Goal: Transaction & Acquisition: Purchase product/service

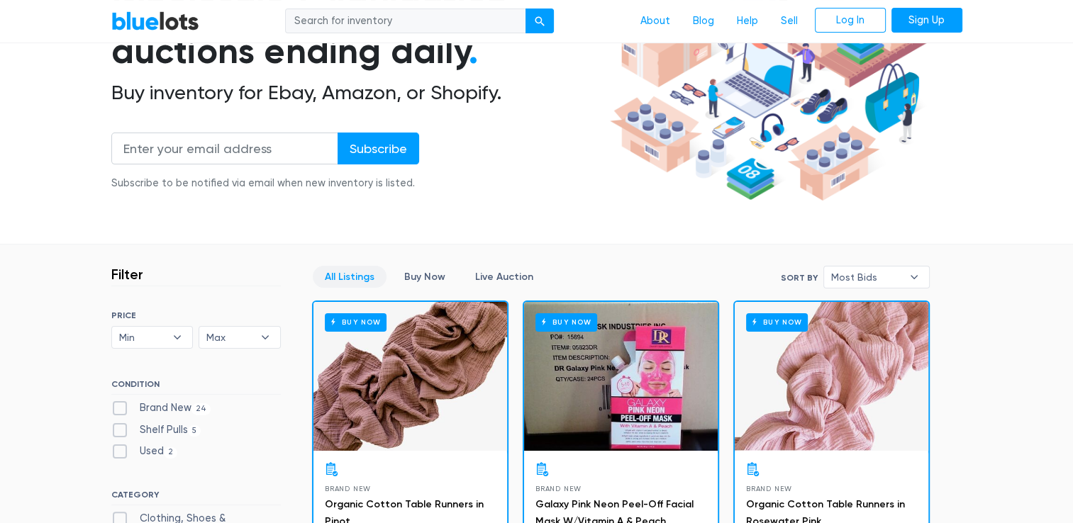
scroll to position [176, 0]
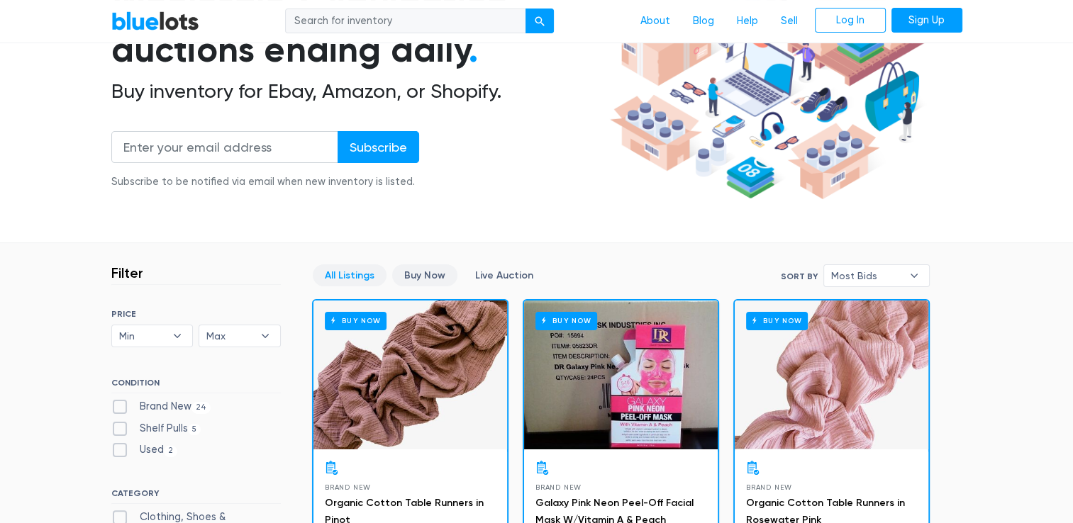
click at [442, 273] on link "Buy Now" at bounding box center [424, 276] width 65 height 22
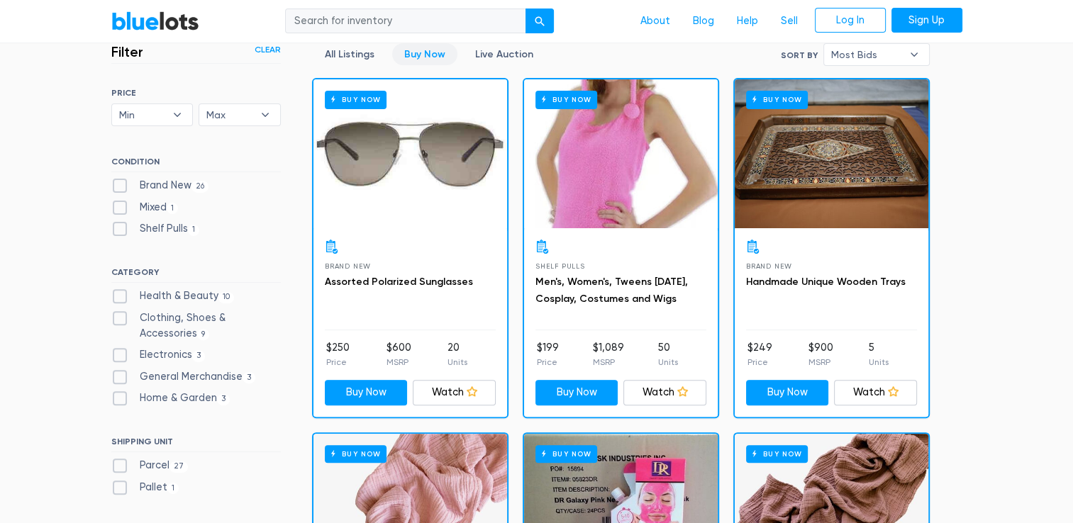
scroll to position [360, 0]
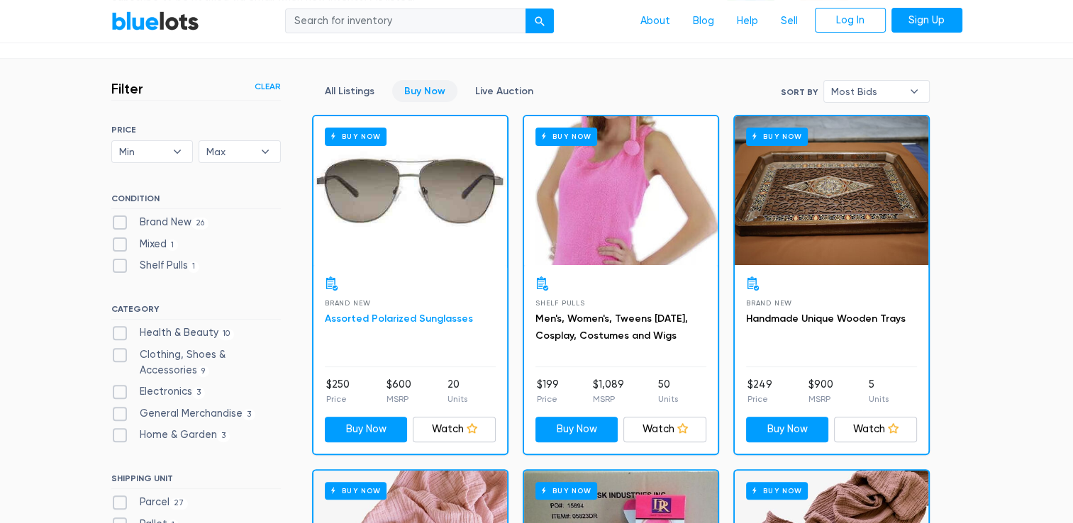
click at [383, 318] on link "Assorted Polarized Sunglasses" at bounding box center [399, 319] width 148 height 12
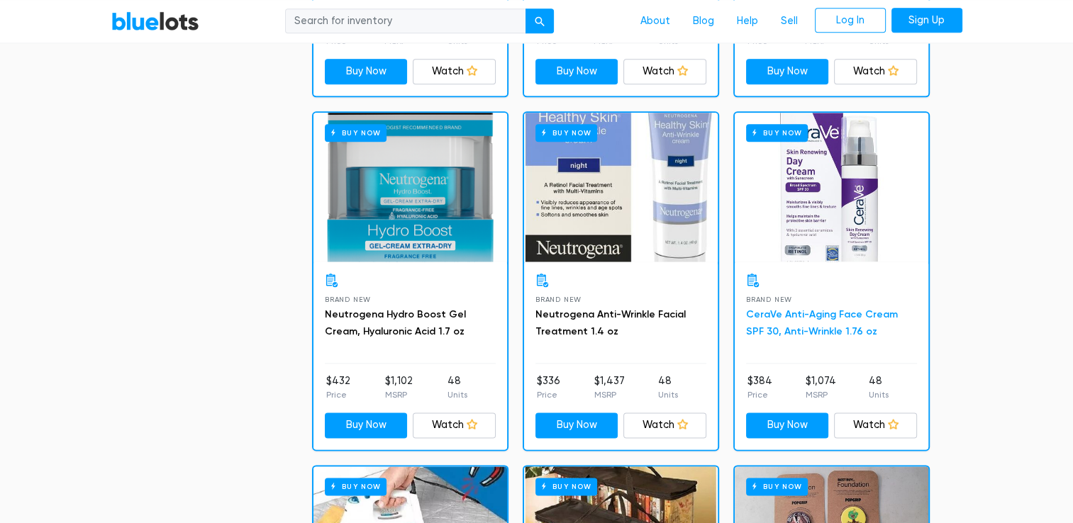
scroll to position [1781, 0]
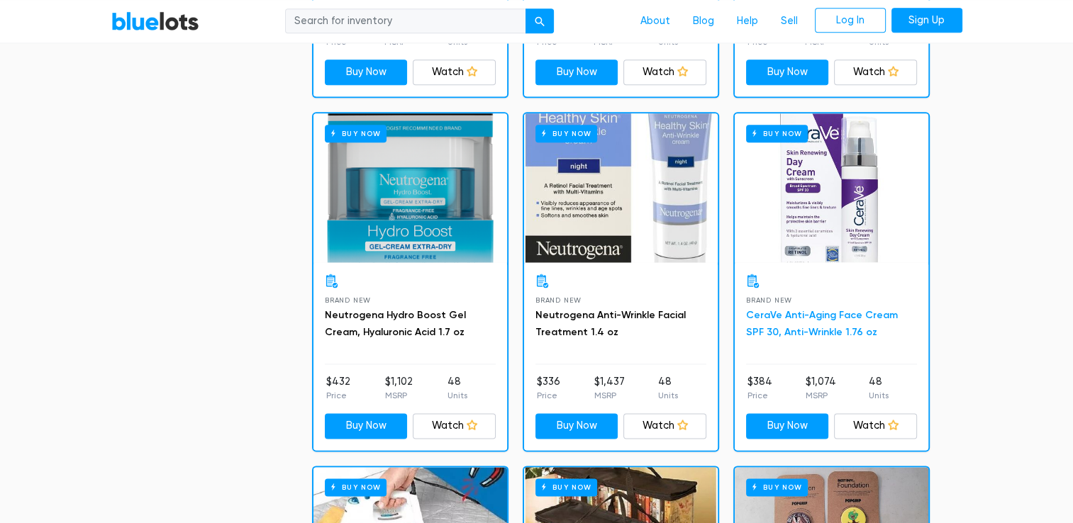
click at [800, 311] on link "CeraVe Anti-Aging Face Cream SPF 30, Anti-Wrinkle 1.76 oz" at bounding box center [822, 323] width 152 height 29
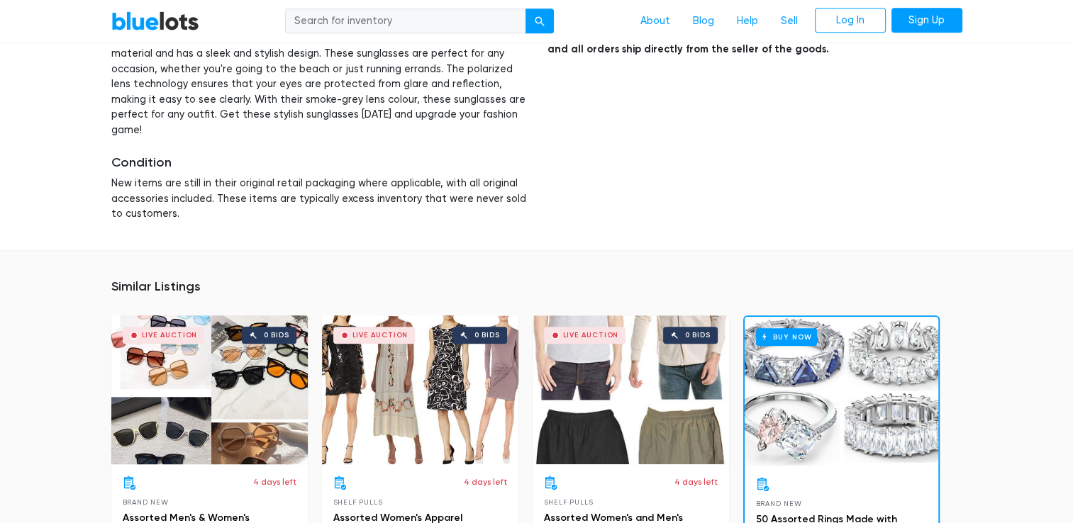
scroll to position [797, 0]
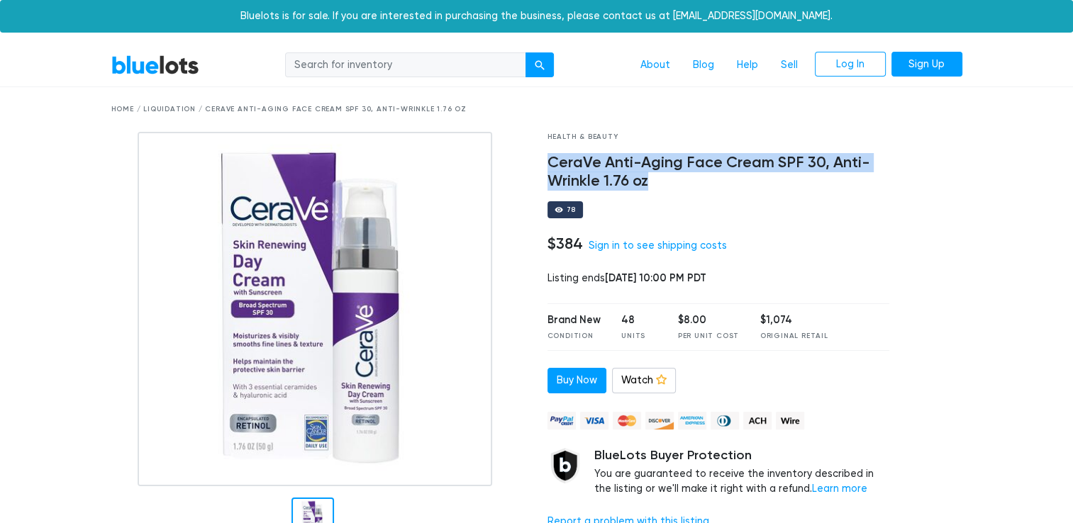
drag, startPoint x: 647, startPoint y: 174, endPoint x: 542, endPoint y: 167, distance: 105.2
click at [542, 167] on div "Health & Beauty CeraVe Anti-Aging Face Cream SPF 30, Anti-Wrinkle 1.76 oz 78 $3…" at bounding box center [719, 340] width 364 height 416
copy h4 "CeraVe Anti-Aging Face Cream SPF 30, Anti-Wrinkle 1.76 oz"
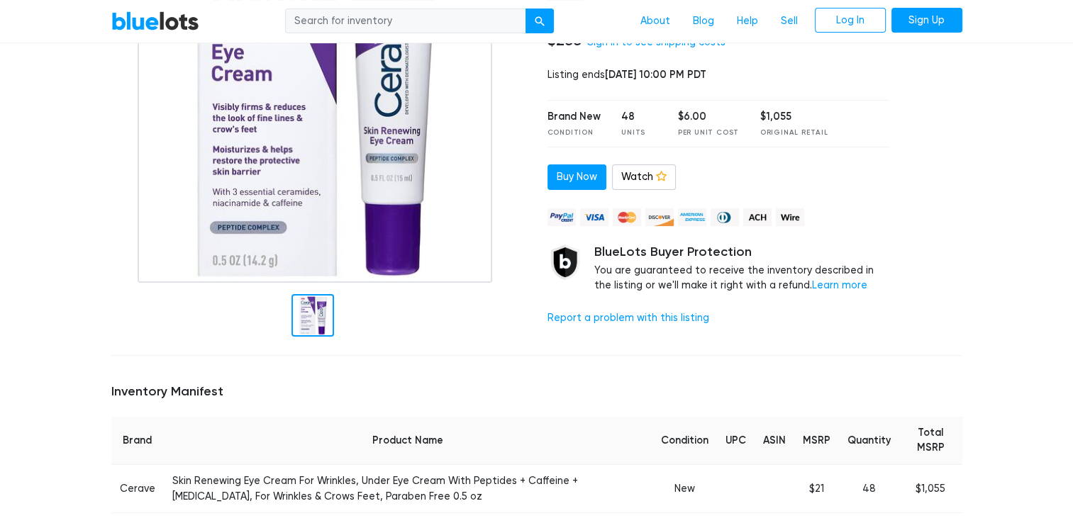
scroll to position [96, 0]
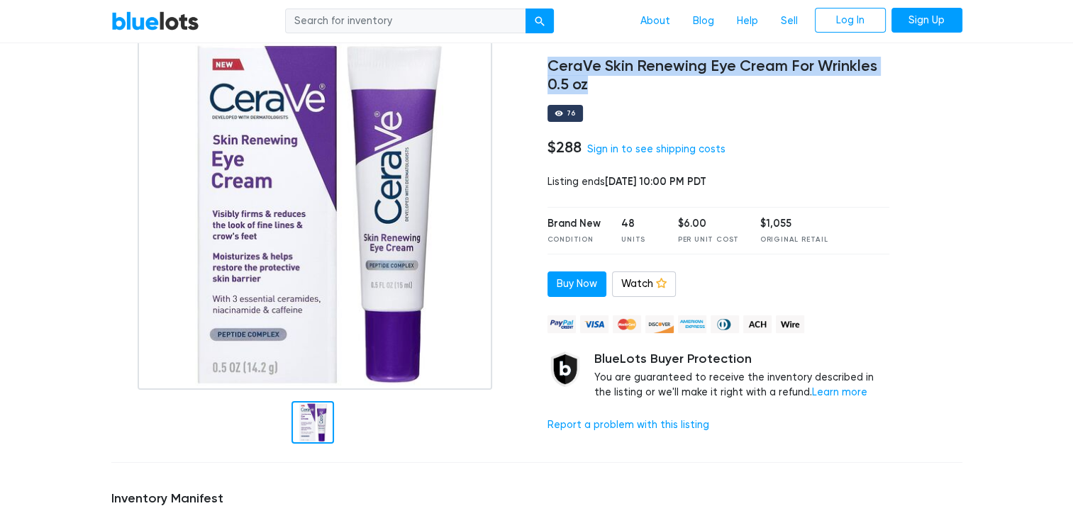
drag, startPoint x: 588, startPoint y: 83, endPoint x: 540, endPoint y: 72, distance: 48.7
click at [540, 72] on div "Health & Beauty CeraVe Skin Renewing Eye Cream For Wrinkles 0.5 oz 76 $288 Sign…" at bounding box center [719, 243] width 364 height 416
copy h4 "CeraVe Skin Renewing Eye Cream For Wrinkles 0.5 oz"
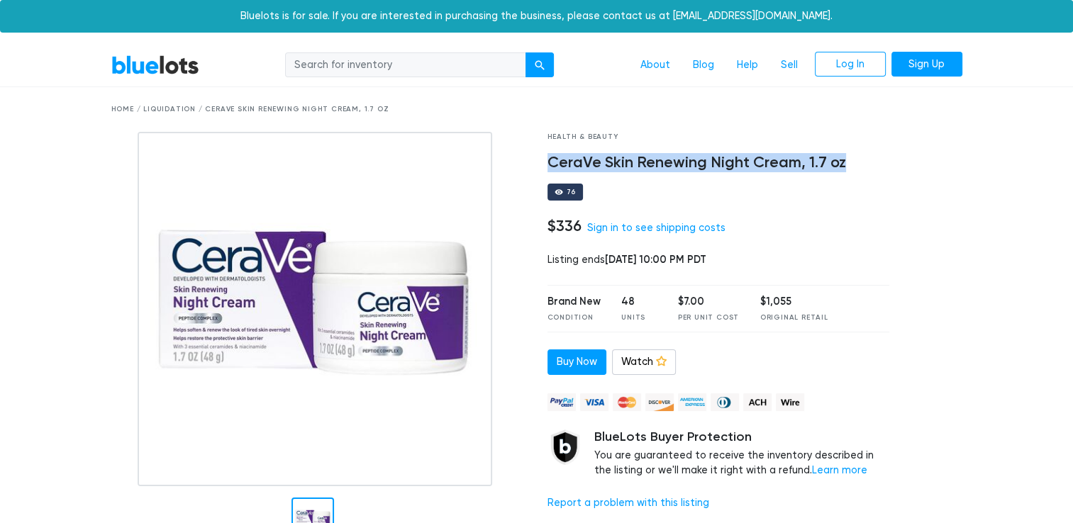
drag, startPoint x: 844, startPoint y: 163, endPoint x: 549, endPoint y: 170, distance: 295.1
click at [549, 170] on h4 "CeraVe Skin Renewing Night Cream, 1.7 oz" at bounding box center [718, 163] width 343 height 18
copy h4 "CeraVe Skin Renewing Night Cream, 1.7 oz"
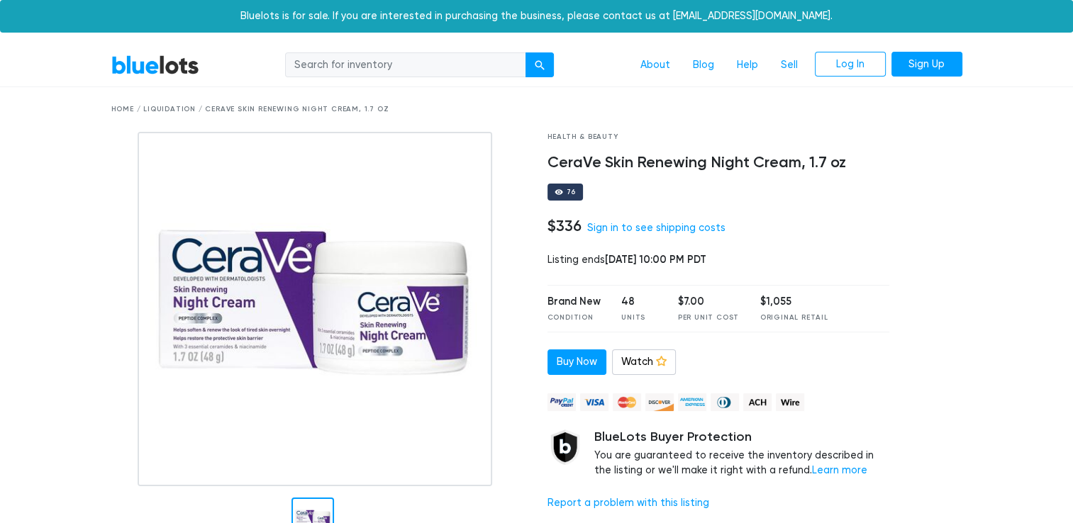
click at [645, 175] on div "Health & Beauty CeraVe Skin Renewing Night Cream, 1.7 oz 76 $336 Sign in to see…" at bounding box center [719, 340] width 364 height 416
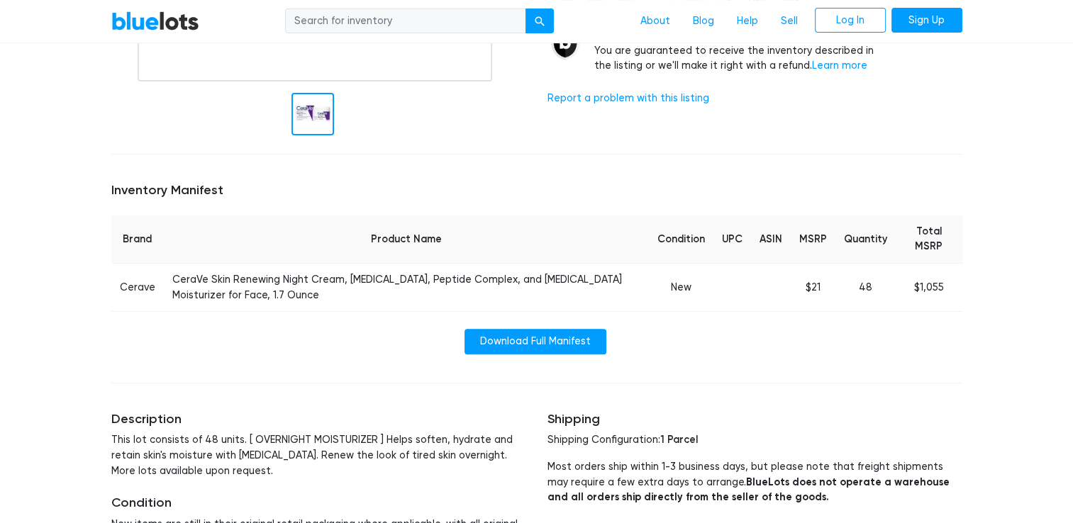
scroll to position [370, 0]
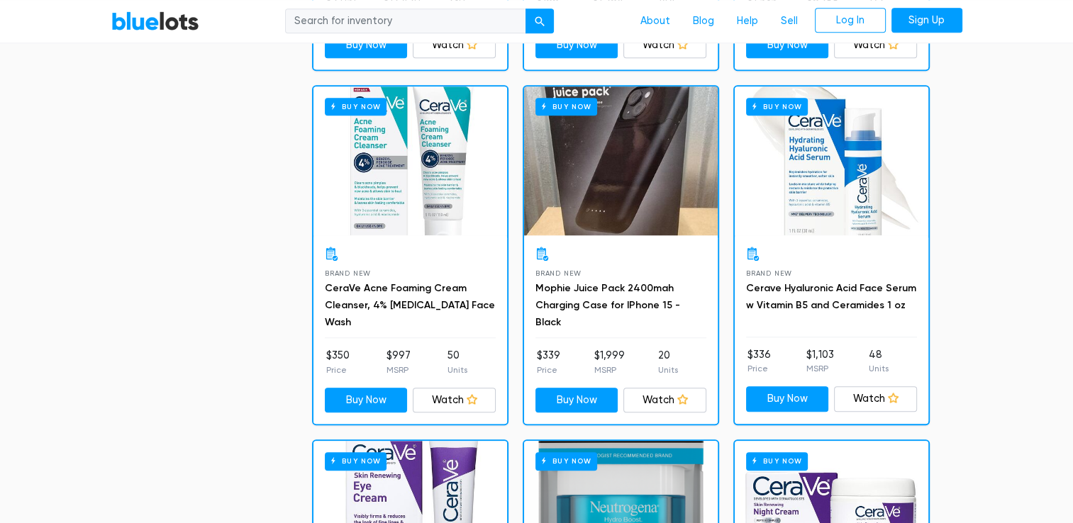
scroll to position [1098, 0]
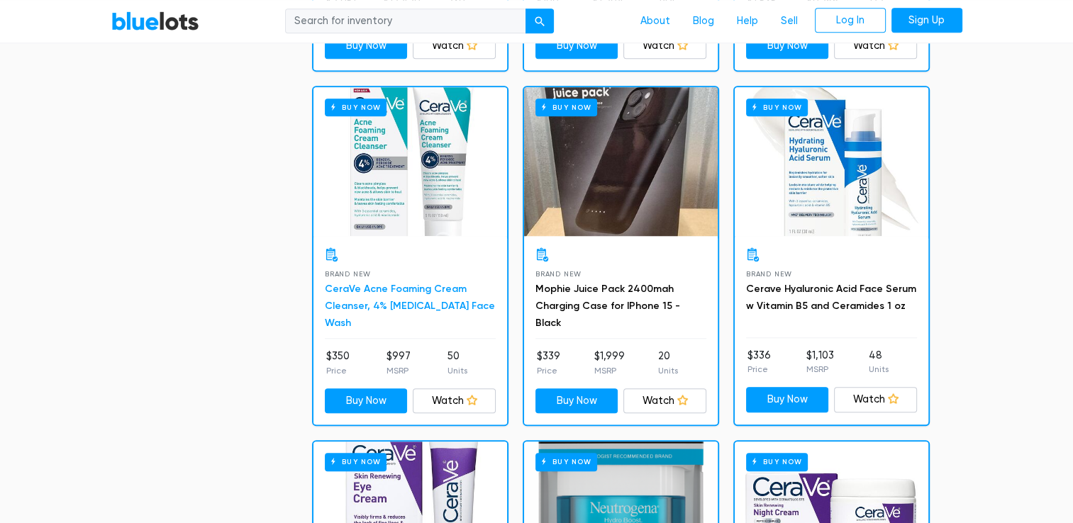
click at [382, 285] on link "CeraVe Acne Foaming Cream Cleanser, 4% [MEDICAL_DATA] Face Wash" at bounding box center [410, 306] width 170 height 46
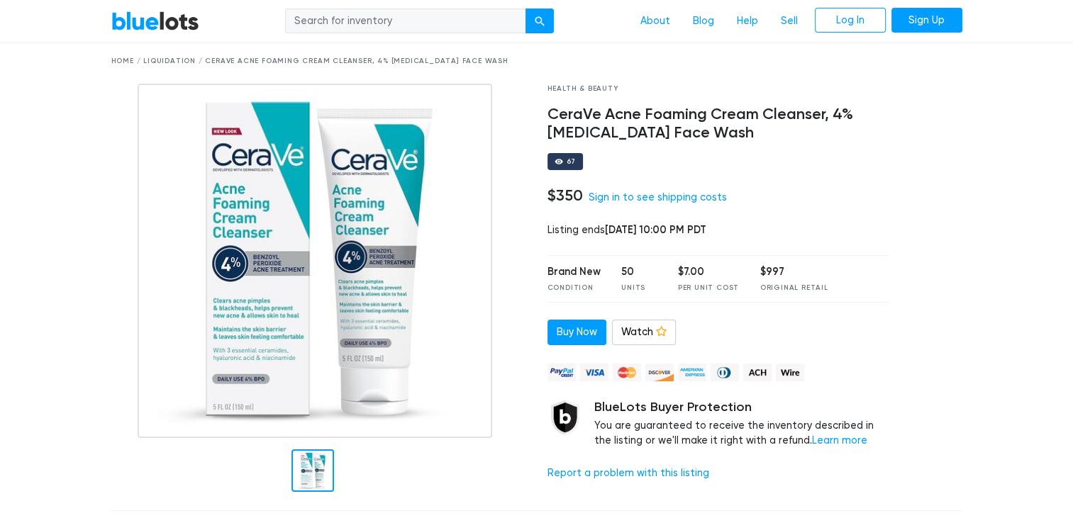
scroll to position [17, 0]
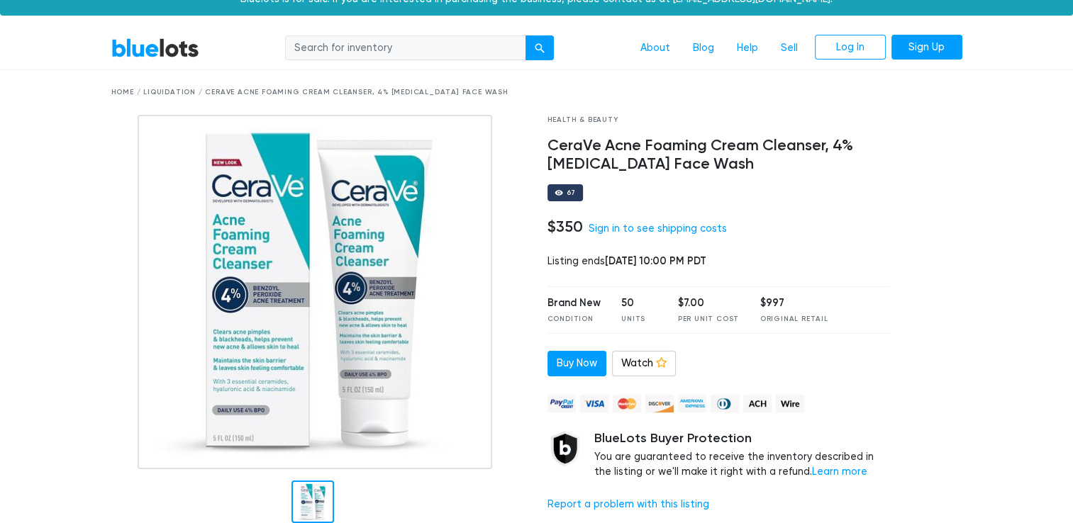
drag, startPoint x: 759, startPoint y: 166, endPoint x: 511, endPoint y: 149, distance: 248.1
click at [511, 149] on div "Health & Beauty CeraVe Acne Foaming Cream Cleanser, 4% [MEDICAL_DATA] Face Wash…" at bounding box center [537, 323] width 872 height 416
drag, startPoint x: 511, startPoint y: 149, endPoint x: 558, endPoint y: 145, distance: 46.9
click at [558, 145] on h4 "CeraVe Acne Foaming Cream Cleanser, 4% [MEDICAL_DATA] Face Wash" at bounding box center [718, 155] width 343 height 37
click at [792, 167] on h4 "CeraVe Acne Foaming Cream Cleanser, 4% [MEDICAL_DATA] Face Wash" at bounding box center [718, 155] width 343 height 37
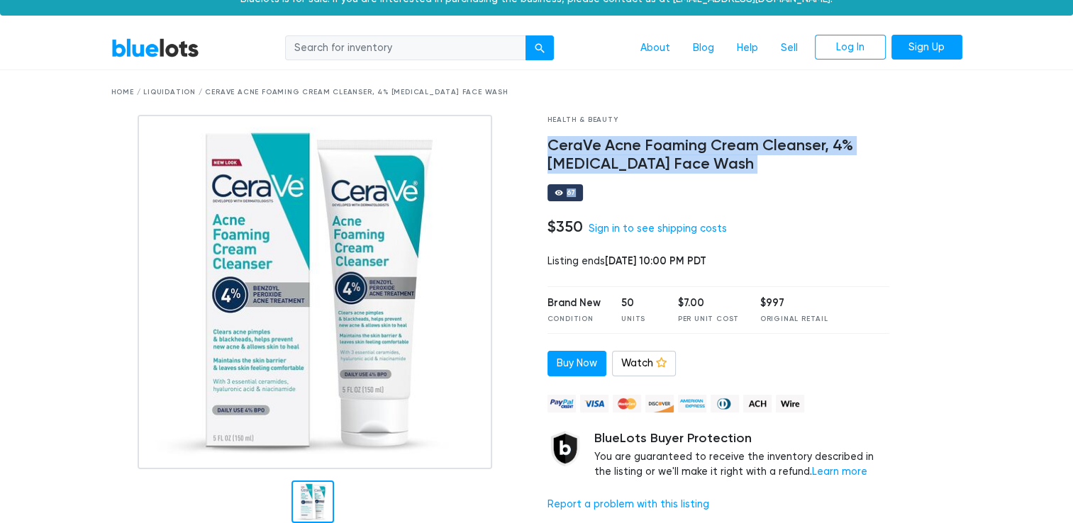
drag, startPoint x: 758, startPoint y: 173, endPoint x: 549, endPoint y: 149, distance: 210.6
click at [549, 149] on div "Health & Beauty CeraVe Acne Foaming Cream Cleanser, 4% [MEDICAL_DATA] Face Wash…" at bounding box center [719, 323] width 364 height 416
copy div "CeraVe Acne Foaming Cream Cleanser, 4% [MEDICAL_DATA] Face Wash 67"
